Goal: Check status

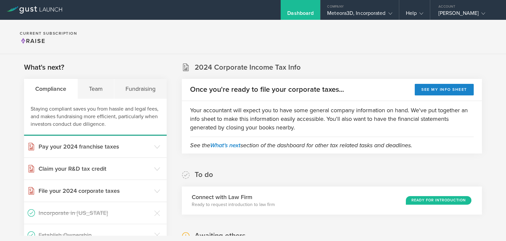
scroll to position [141, 0]
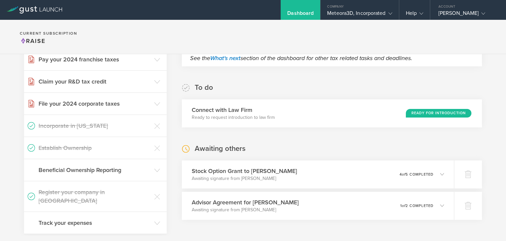
scroll to position [160, 0]
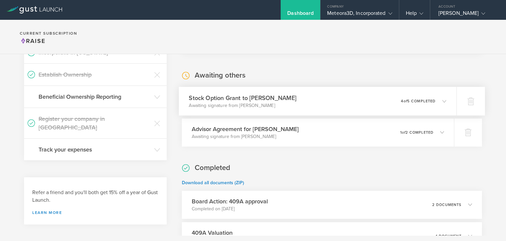
click at [440, 107] on div "Stock Option Grant to [PERSON_NAME] Awaiting signature from [PERSON_NAME] 0 und…" at bounding box center [318, 101] width 278 height 29
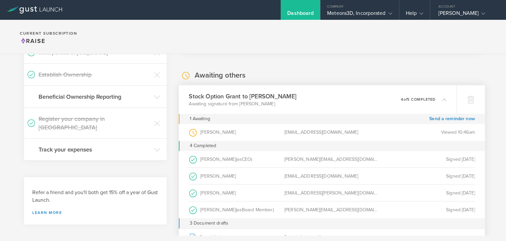
click at [438, 101] on icon at bounding box center [441, 99] width 11 height 6
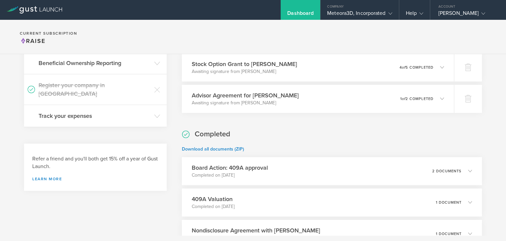
scroll to position [182, 0]
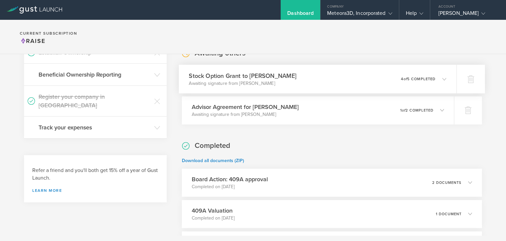
click at [421, 84] on div "0 undeliverable 4 of 5 completed" at bounding box center [423, 78] width 45 height 11
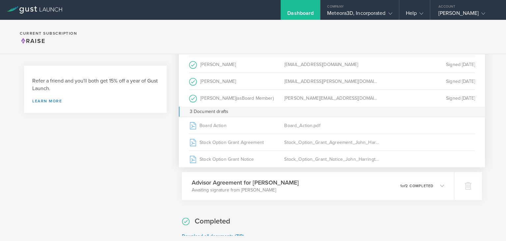
scroll to position [288, 0]
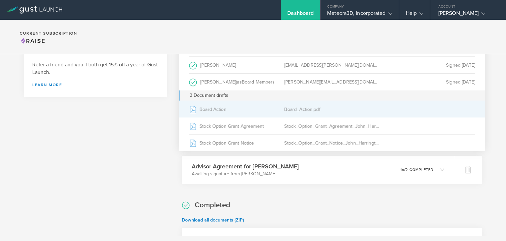
click at [241, 114] on div "Board Action" at bounding box center [236, 108] width 95 height 16
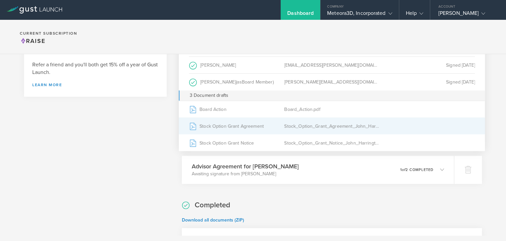
click at [246, 128] on div "Stock Option Grant Agreement" at bounding box center [236, 125] width 95 height 16
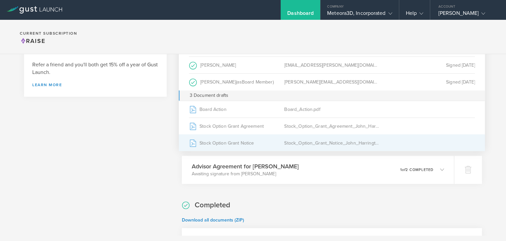
click at [231, 141] on div "Stock Option Grant Notice" at bounding box center [236, 142] width 95 height 16
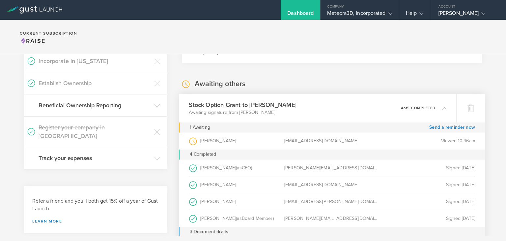
scroll to position [135, 0]
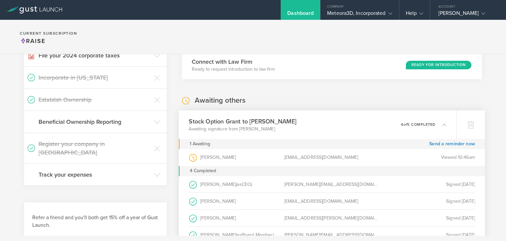
click at [436, 123] on icon at bounding box center [441, 124] width 11 height 6
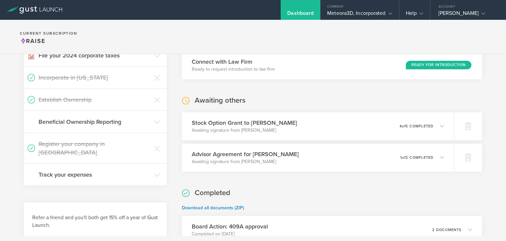
scroll to position [0, 0]
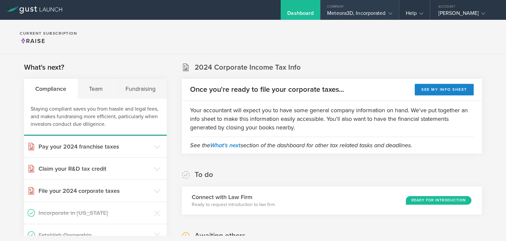
click at [373, 13] on div "Meteora3D, Incorporated" at bounding box center [359, 15] width 65 height 10
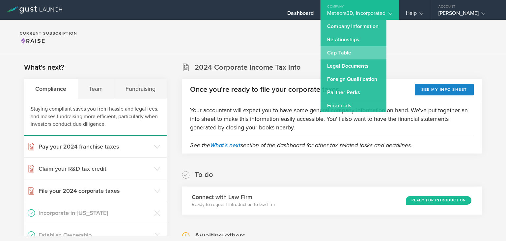
click at [352, 53] on link "Cap Table" at bounding box center [354, 52] width 66 height 13
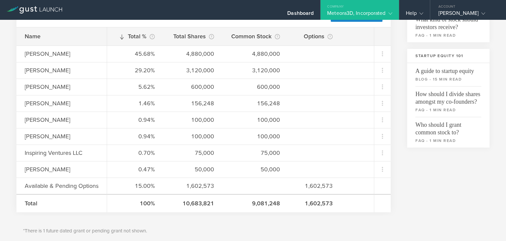
scroll to position [204, 0]
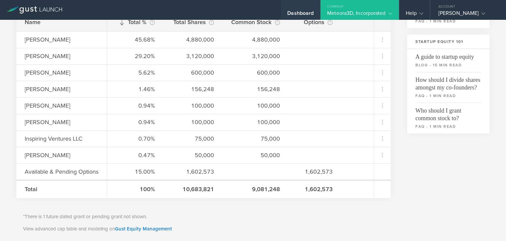
click at [289, 10] on div "Dashboard" at bounding box center [300, 15] width 26 height 10
